Goal: Communication & Community: Answer question/provide support

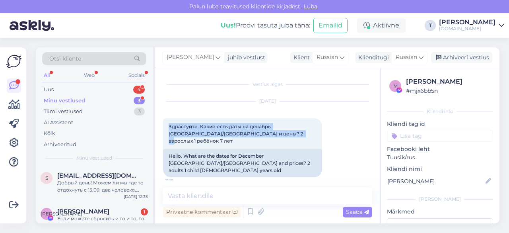
click at [94, 98] on div "Minu vestlused 3" at bounding box center [94, 100] width 104 height 11
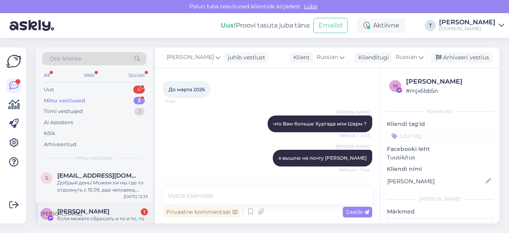
click at [94, 216] on div "Если можете сбросить и то и то, то скиньте я ознакомлюсь" at bounding box center [102, 222] width 91 height 14
click at [113, 181] on div "Добрый день! Можем ли мы где то отдохнуть с 15.09, два человека, бюджет до [DAT…" at bounding box center [102, 186] width 91 height 14
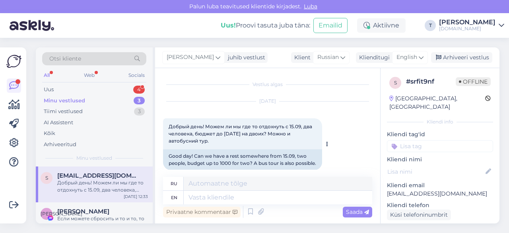
scroll to position [16, 0]
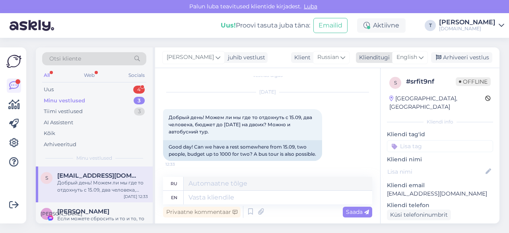
click at [406, 56] on span "English" at bounding box center [406, 57] width 21 height 9
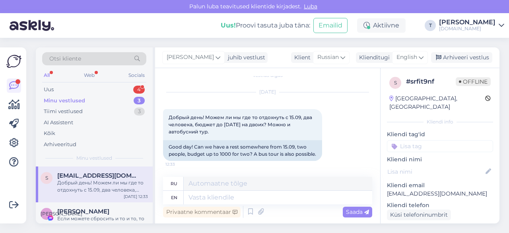
scroll to position [5, 0]
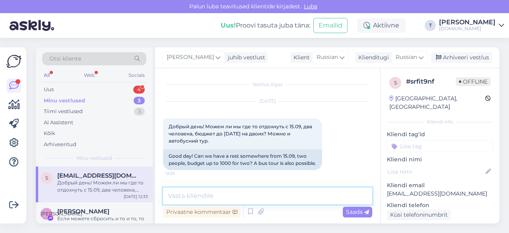
click at [278, 194] on textarea at bounding box center [267, 195] width 209 height 17
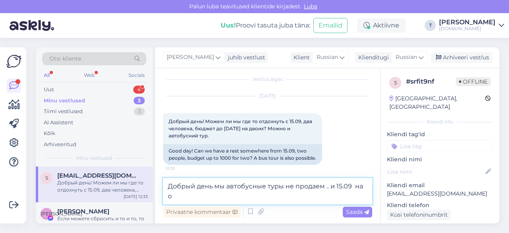
scroll to position [15, 0]
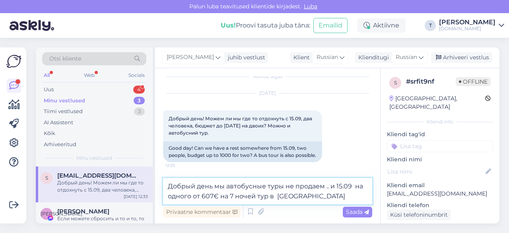
paste textarea "[URL][DOMAIN_NAME][DATE]"
type textarea "Добрый день мы автобусные туры не продаем .. и 15.09 на одного от 607€ на 7 ноч…"
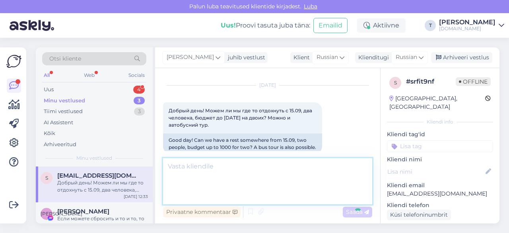
scroll to position [61, 0]
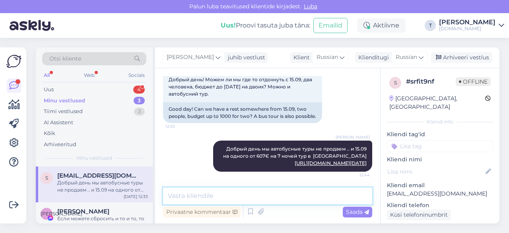
click at [232, 195] on textarea at bounding box center [267, 195] width 209 height 17
paste textarea "[URL][DOMAIN_NAME][DATE]"
type textarea "16.09 Греция без питания 495 на одного [URL][DOMAIN_NAME][DATE]"
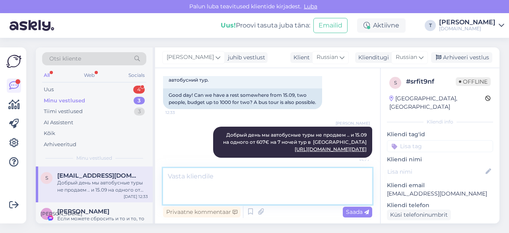
scroll to position [109, 0]
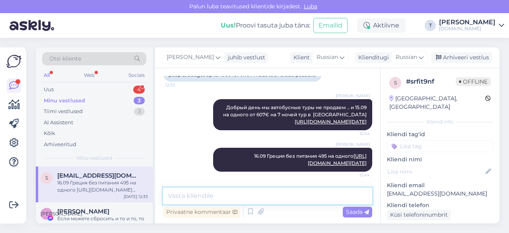
click at [269, 198] on textarea at bounding box center [267, 195] width 209 height 17
